Goal: Information Seeking & Learning: Learn about a topic

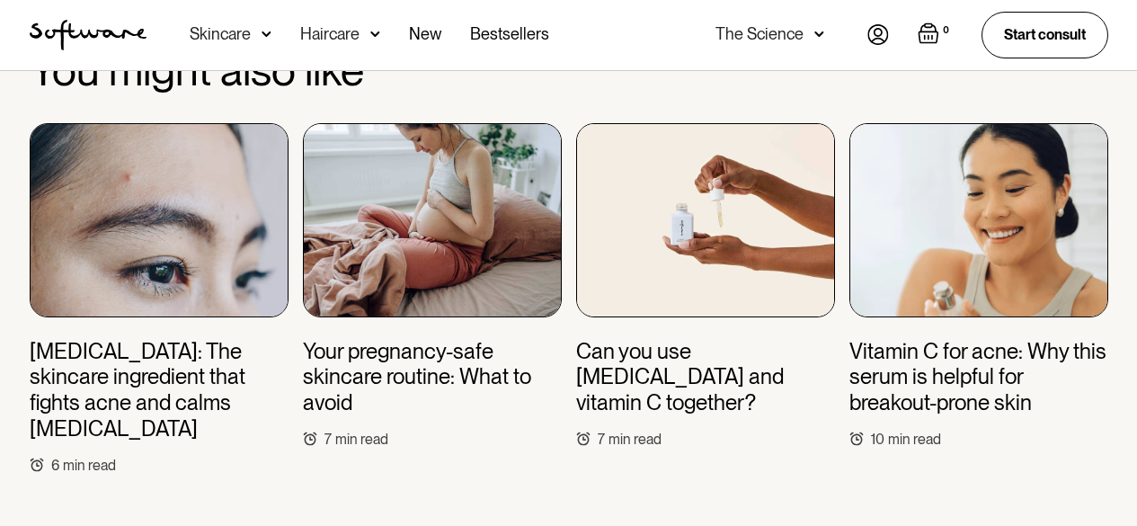
scroll to position [5874, 0]
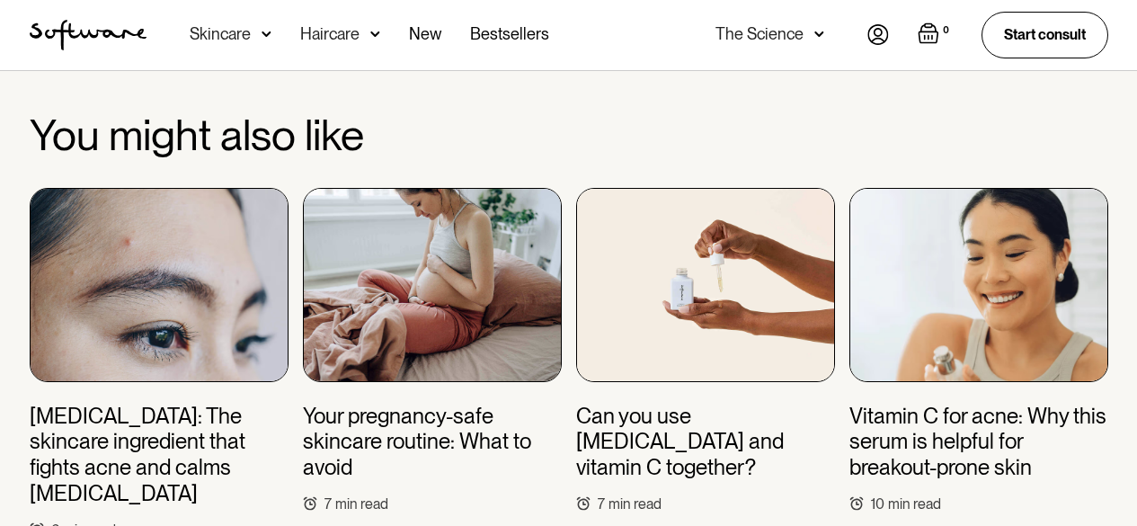
click at [461, 227] on img at bounding box center [432, 285] width 259 height 194
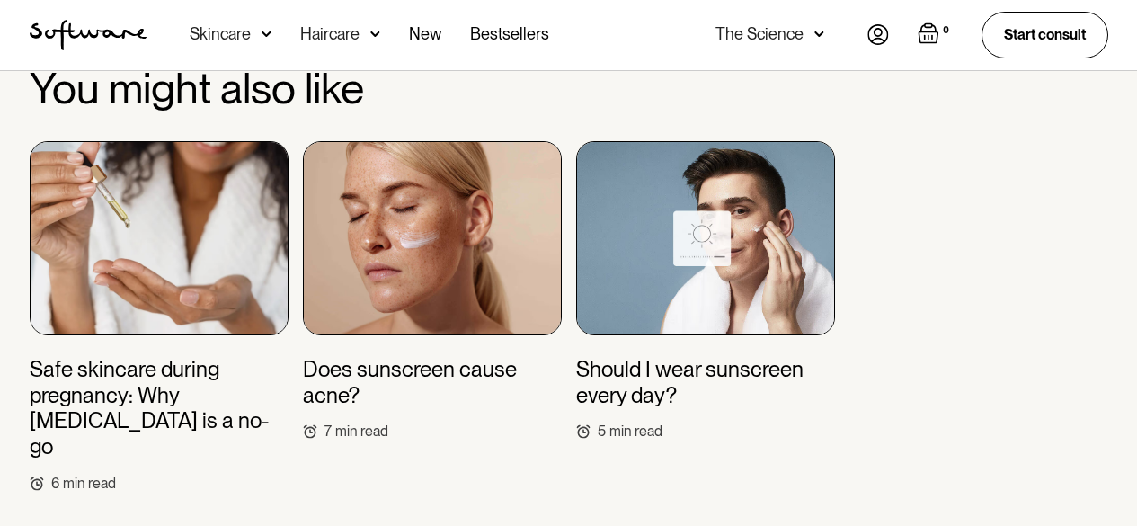
scroll to position [5135, 0]
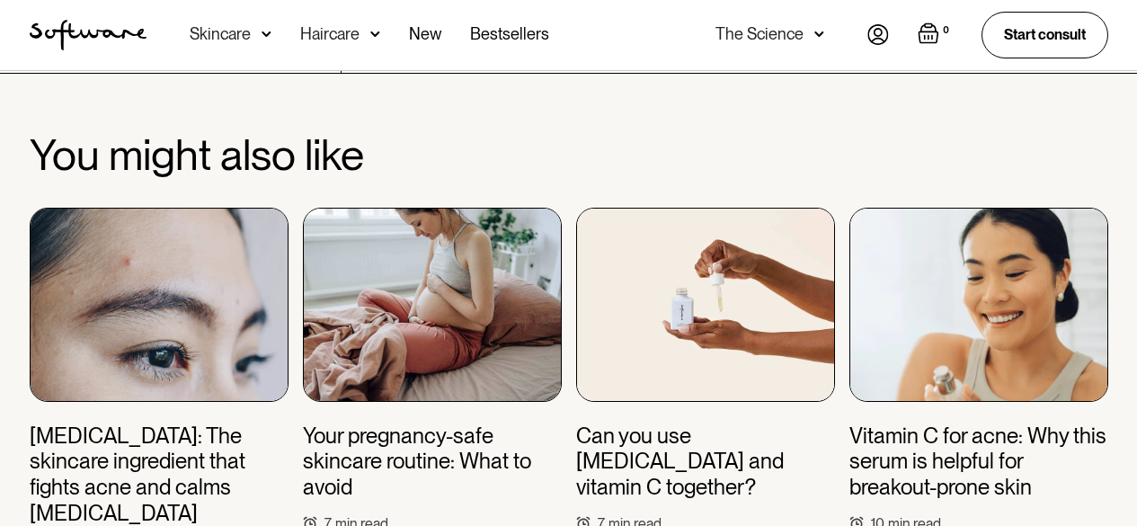
scroll to position [5874, 0]
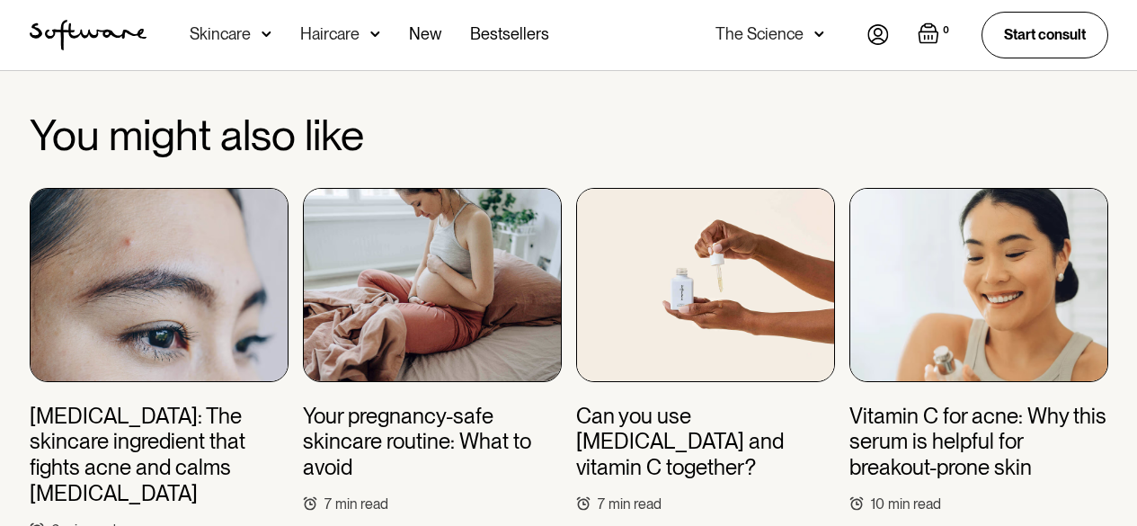
click at [907, 404] on h3 "Vitamin C for acne: Why this serum is helpful for breakout-prone skin" at bounding box center [978, 442] width 259 height 77
